Goal: Transaction & Acquisition: Purchase product/service

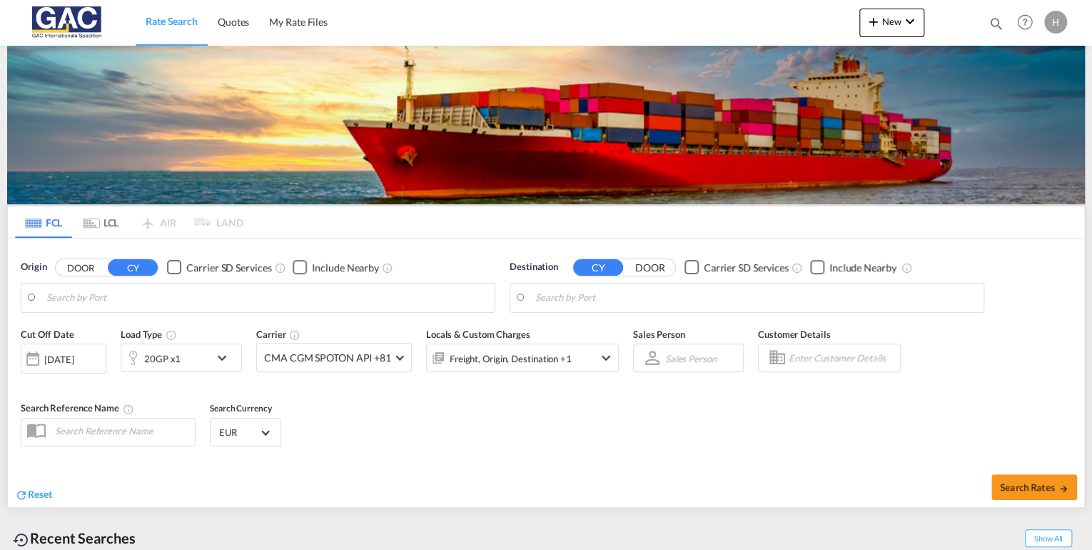
type input "[GEOGRAPHIC_DATA], DEBRV"
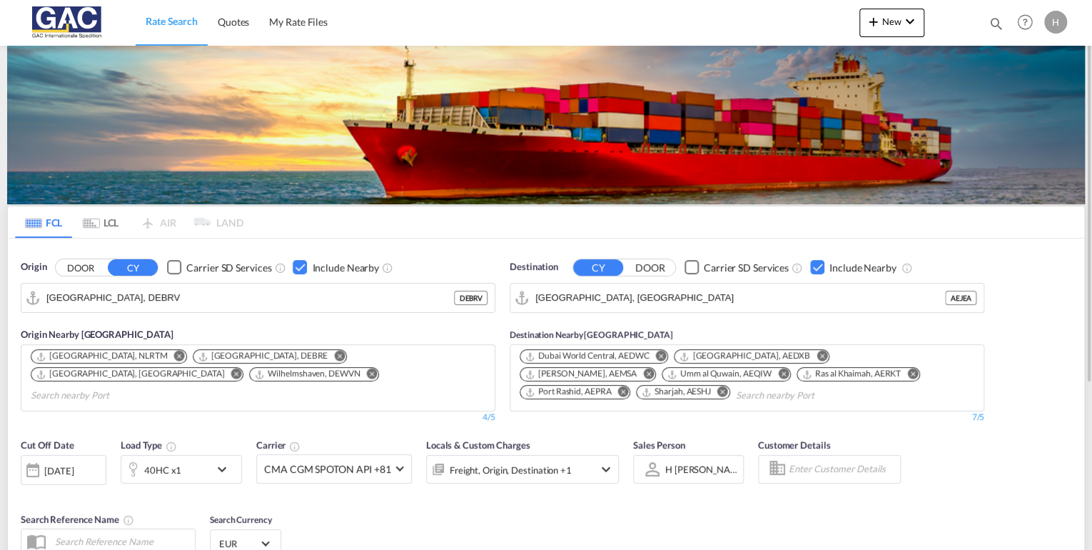
click at [217, 471] on md-icon "icon-chevron-down" at bounding box center [225, 469] width 24 height 17
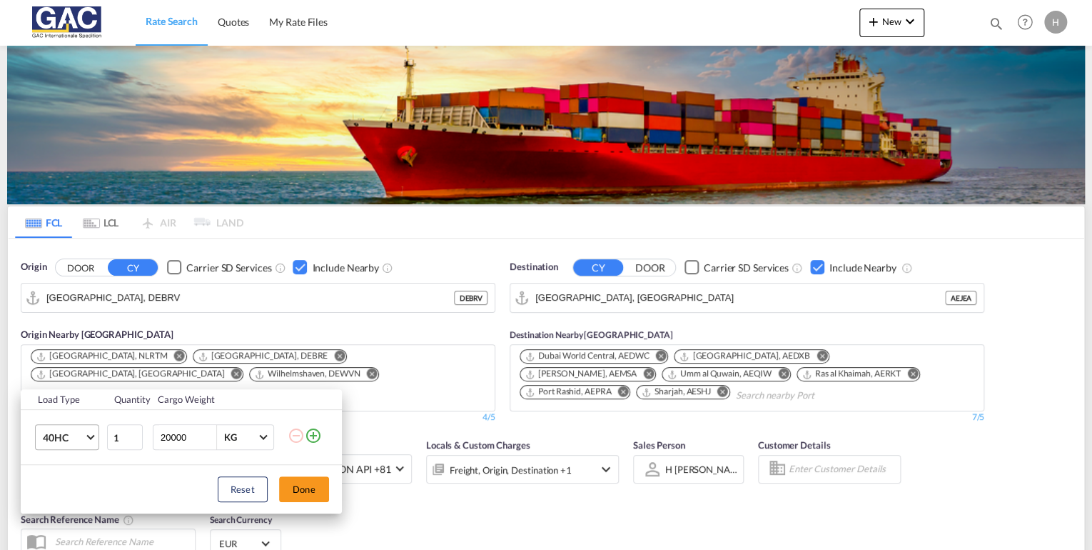
click at [54, 440] on span "40HC" at bounding box center [63, 438] width 41 height 14
click at [71, 369] on md-option "20GP" at bounding box center [79, 368] width 97 height 34
click at [297, 494] on button "Done" at bounding box center [304, 489] width 50 height 26
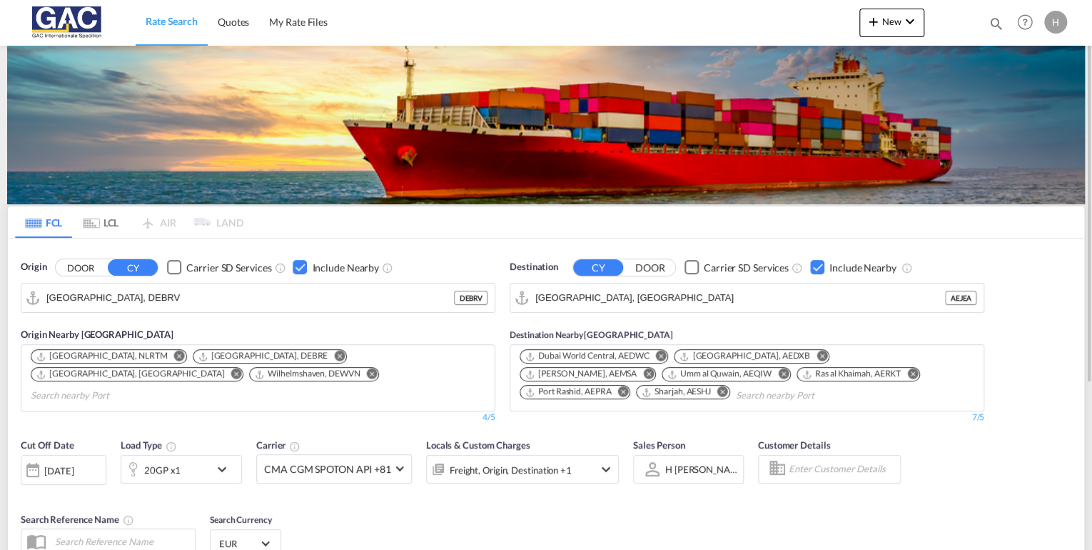
click at [817, 268] on div "Checkbox No Ink" at bounding box center [817, 267] width 14 height 14
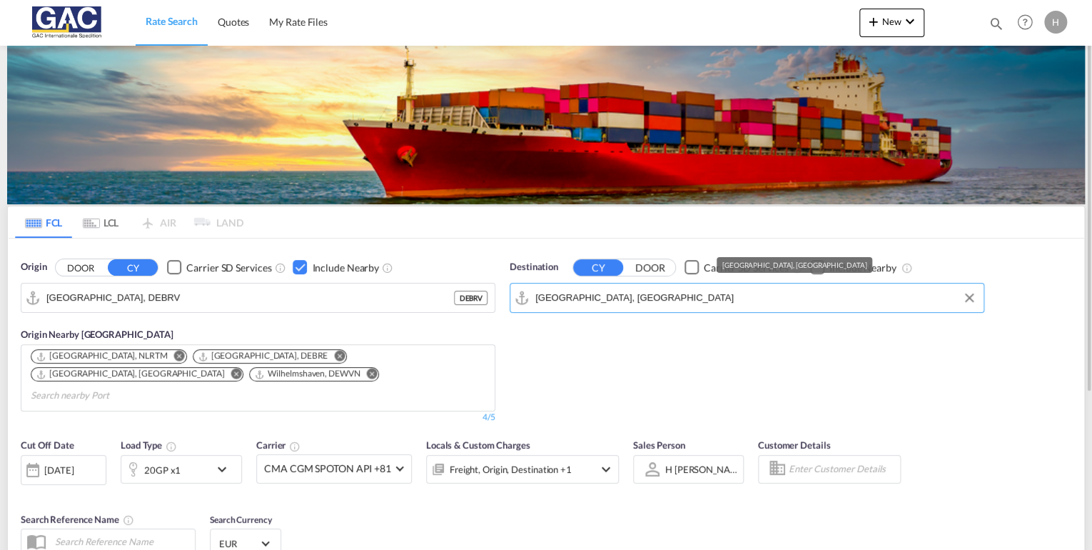
click at [752, 291] on input "[GEOGRAPHIC_DATA], [GEOGRAPHIC_DATA]" at bounding box center [755, 297] width 441 height 21
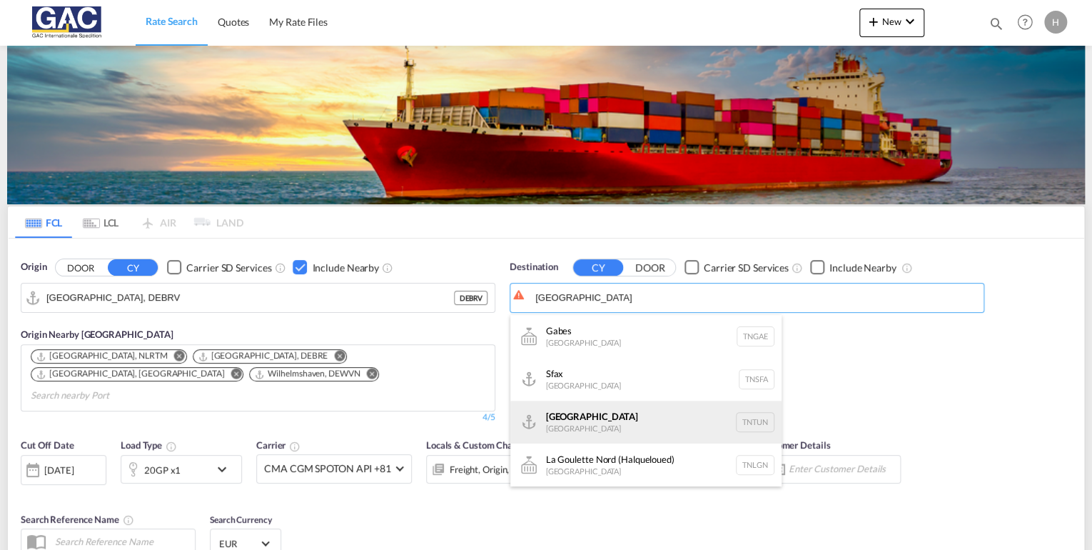
click at [608, 410] on div "[GEOGRAPHIC_DATA] [GEOGRAPHIC_DATA] TNTUN" at bounding box center [646, 422] width 271 height 43
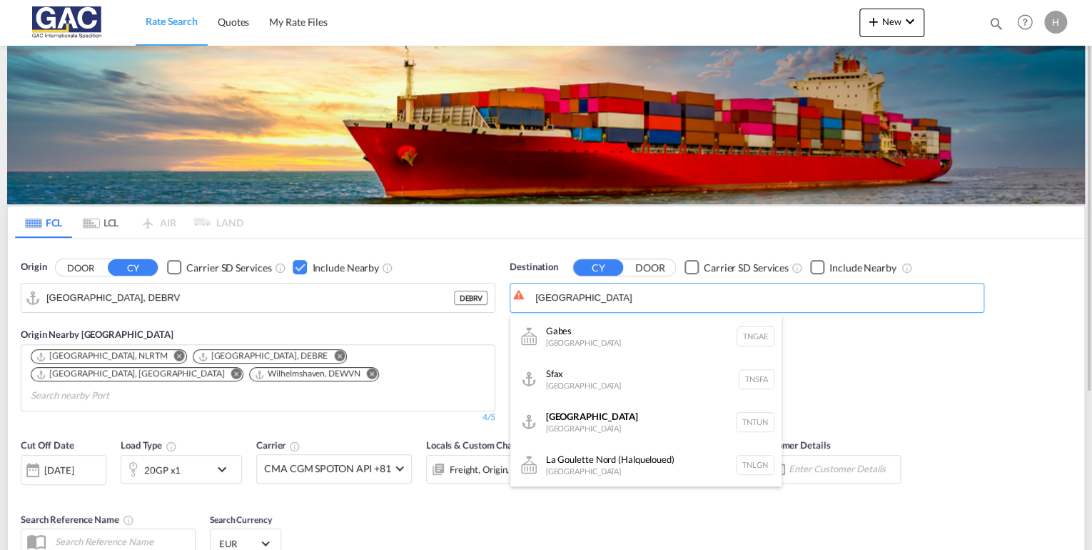
type input "[GEOGRAPHIC_DATA], TNTUN"
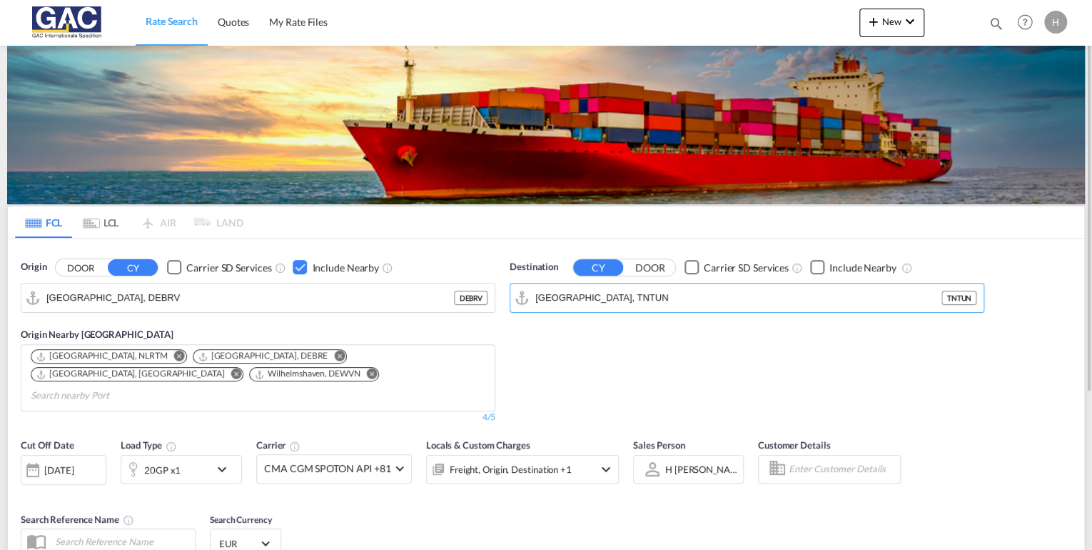
click at [817, 269] on div "Checkbox No Ink" at bounding box center [817, 267] width 14 height 14
click at [557, 364] on input "Search nearby Port" at bounding box center [588, 359] width 136 height 23
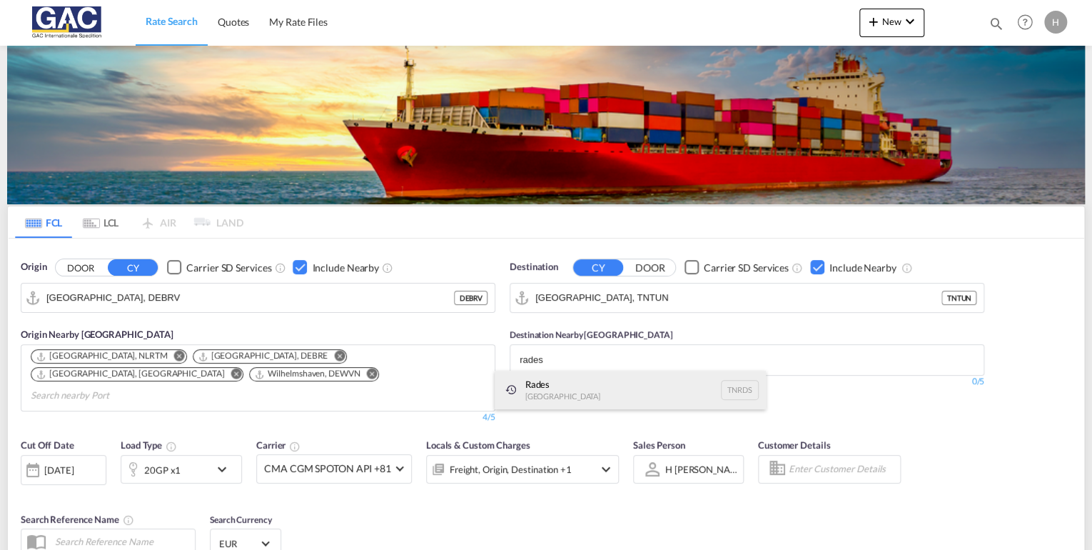
type input "rades"
click at [569, 383] on div "Rades [GEOGRAPHIC_DATA] TNRDS" at bounding box center [630, 390] width 271 height 39
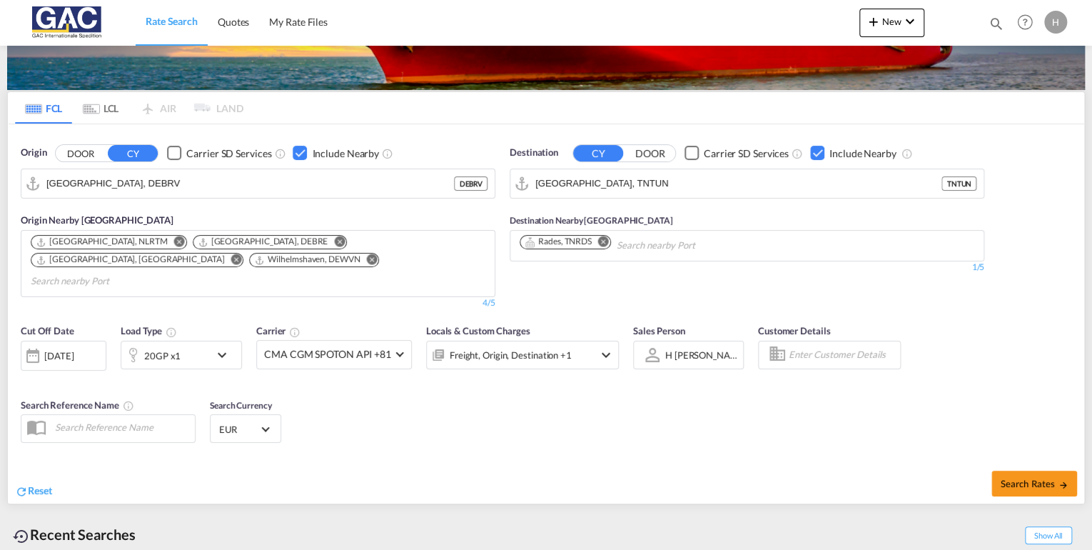
scroll to position [171, 0]
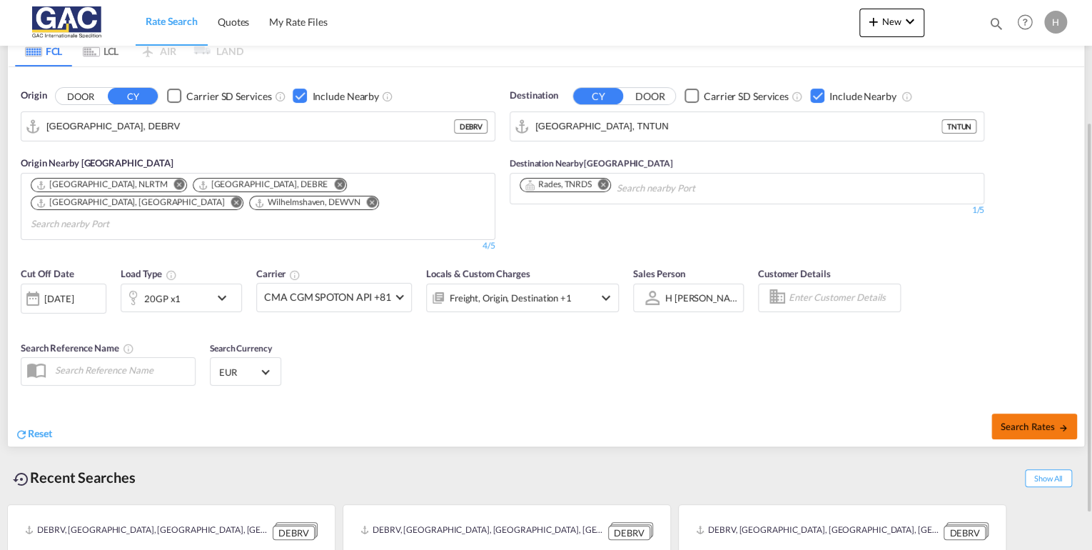
click at [1040, 415] on button "Search Rates" at bounding box center [1035, 426] width 86 height 26
type input "DEBRV to TNTUN / [DATE]"
